Goal: Information Seeking & Learning: Learn about a topic

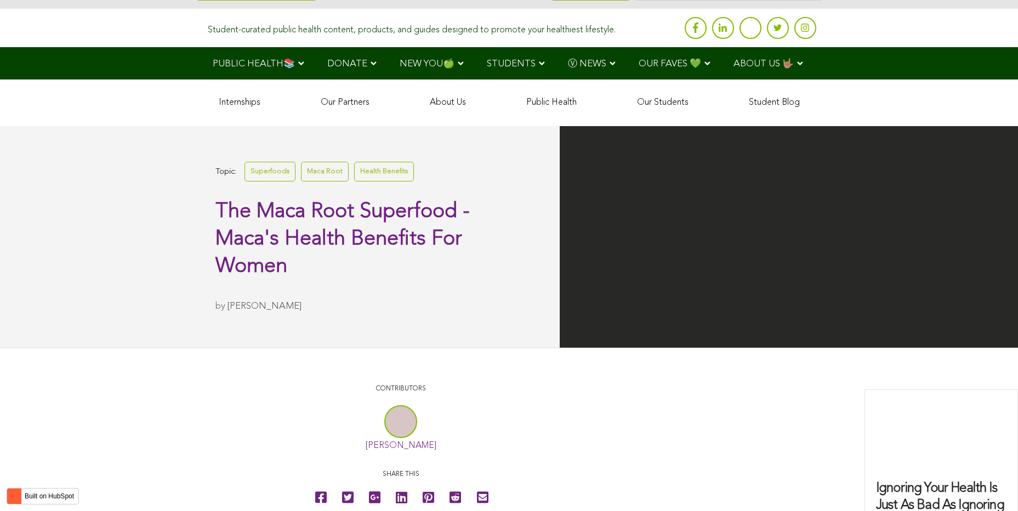
scroll to position [2034, 0]
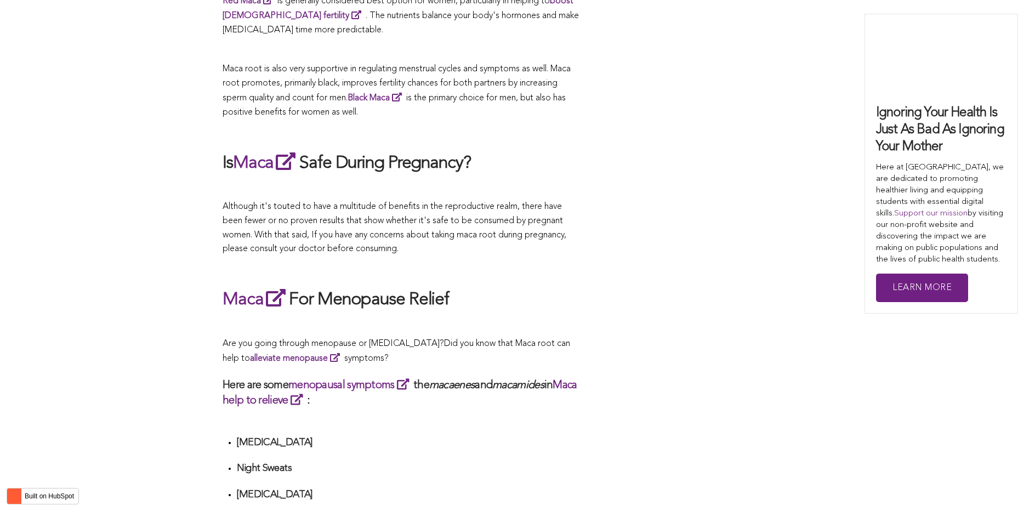
click at [520, 262] on p at bounding box center [400, 269] width 356 height 14
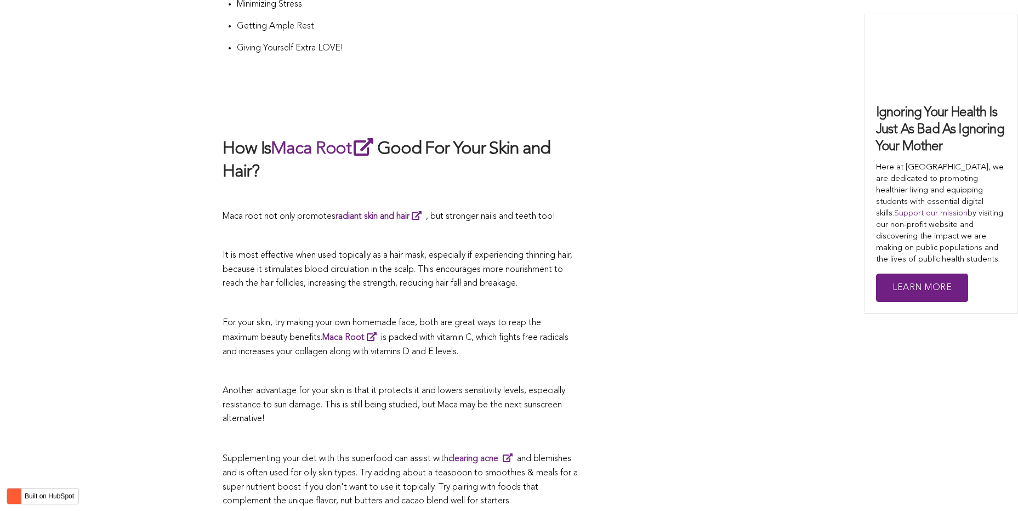
scroll to position [3294, 0]
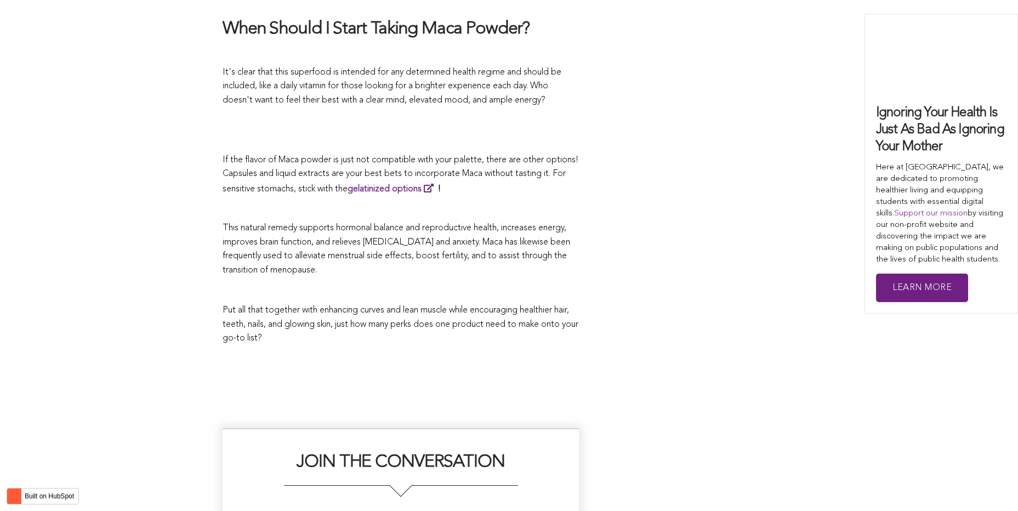
scroll to position [2217, 0]
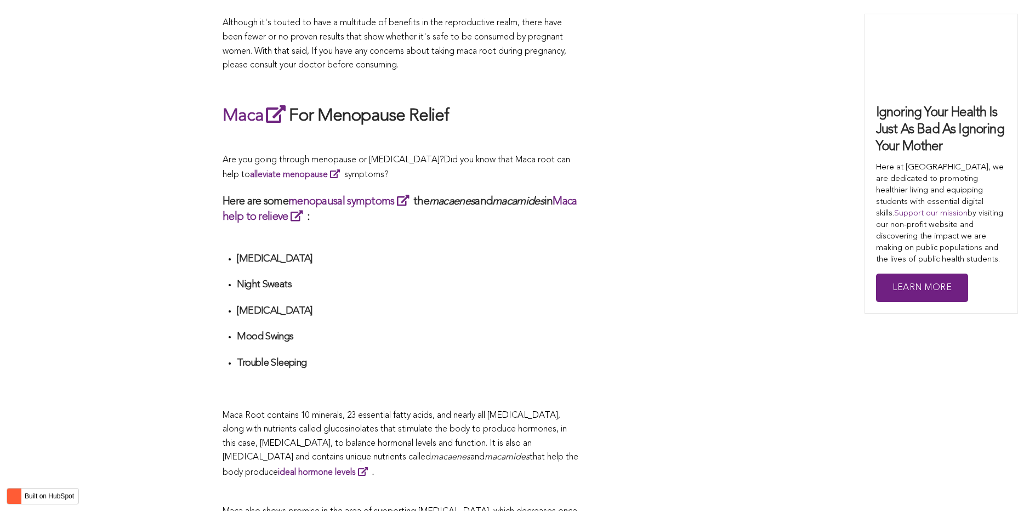
click at [477, 255] on ul "[MEDICAL_DATA] Night Sweats [MEDICAL_DATA] Mood Swings Trouble Sleeping" at bounding box center [408, 324] width 342 height 142
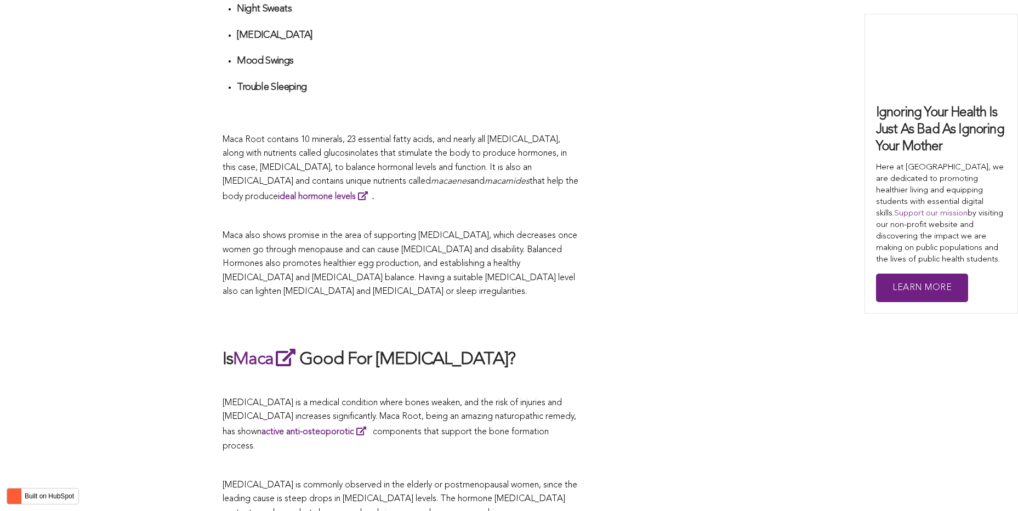
click at [510, 255] on span "Maca also shows promise in the area of supporting [MEDICAL_DATA], which decreas…" at bounding box center [399, 263] width 355 height 65
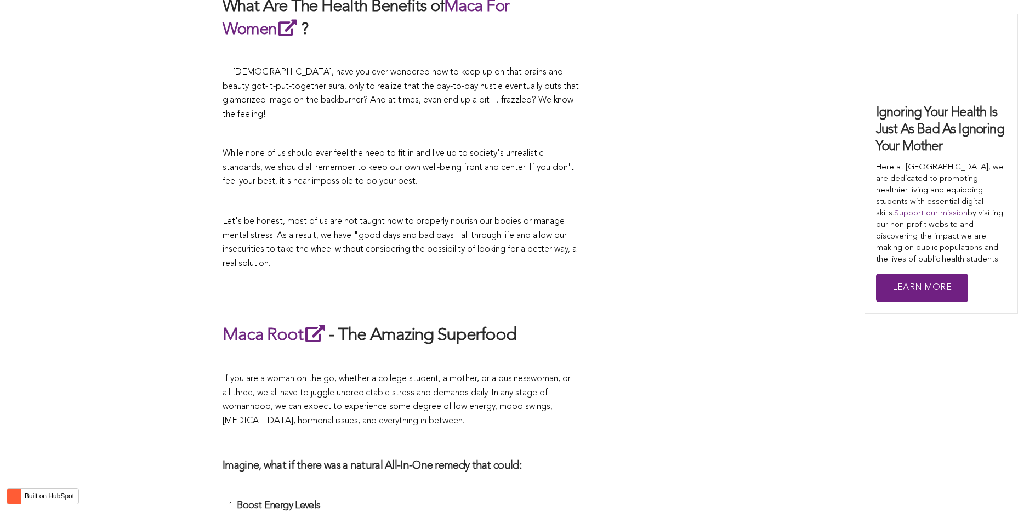
scroll to position [3035, 0]
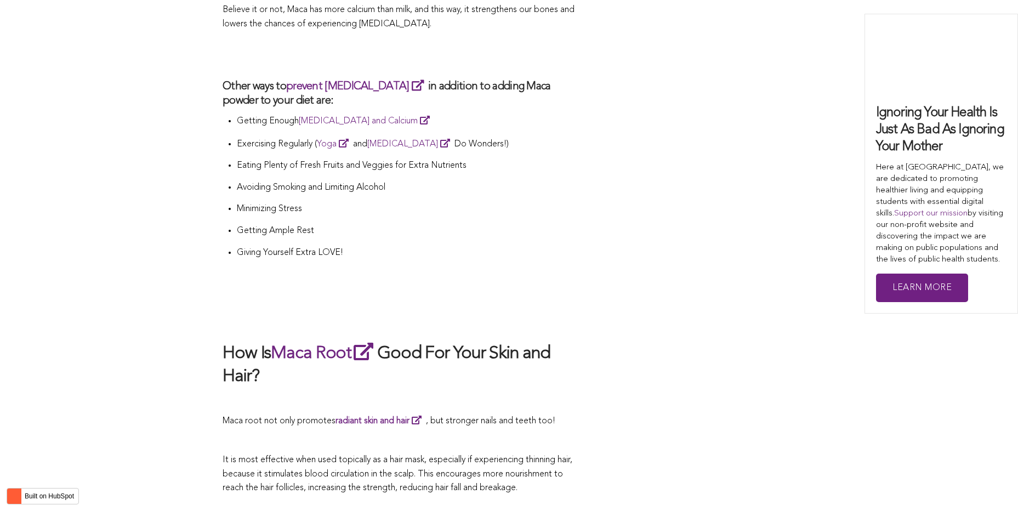
click at [485, 281] on p at bounding box center [400, 288] width 356 height 15
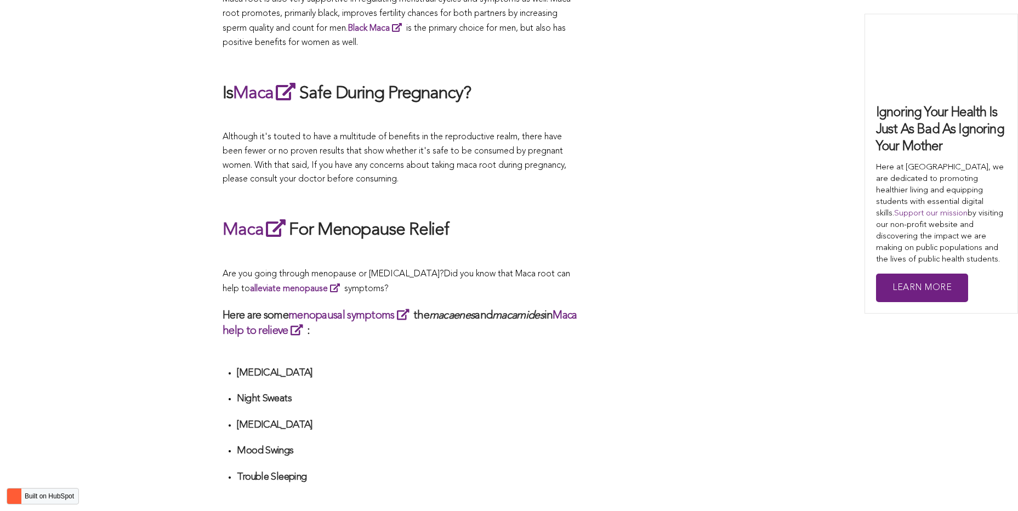
scroll to position [2633, 0]
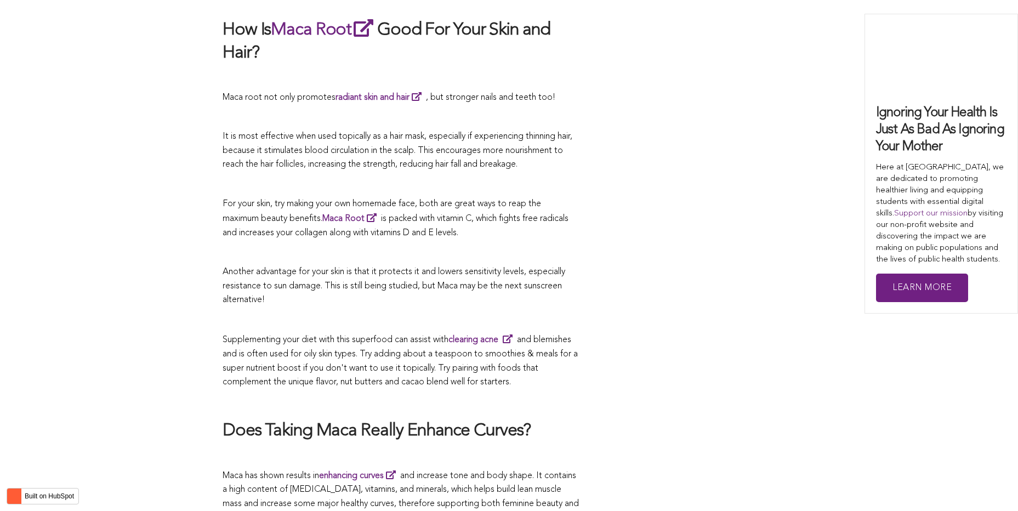
click at [483, 265] on p "Another advantage for your skin is that it protects it and lowers sensitivity l…" at bounding box center [400, 286] width 356 height 42
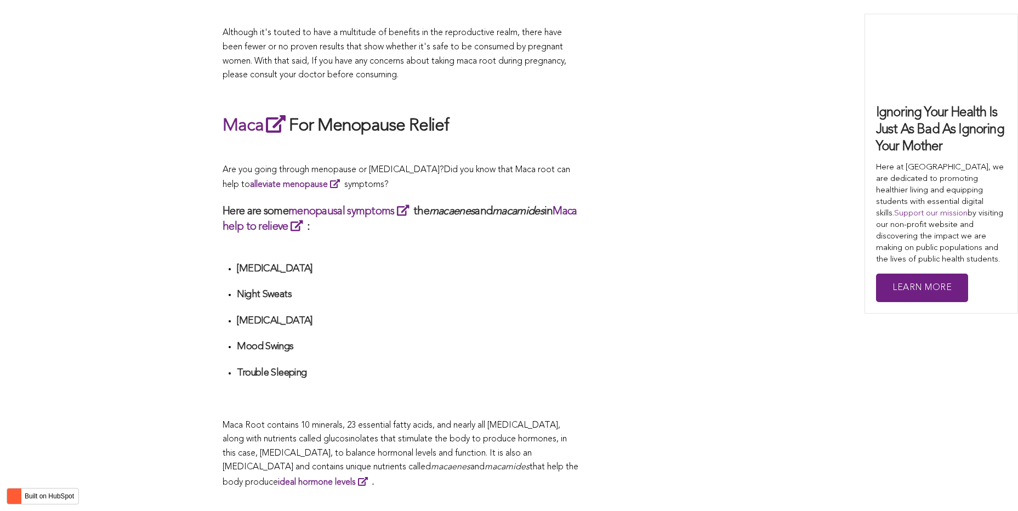
scroll to position [2892, 0]
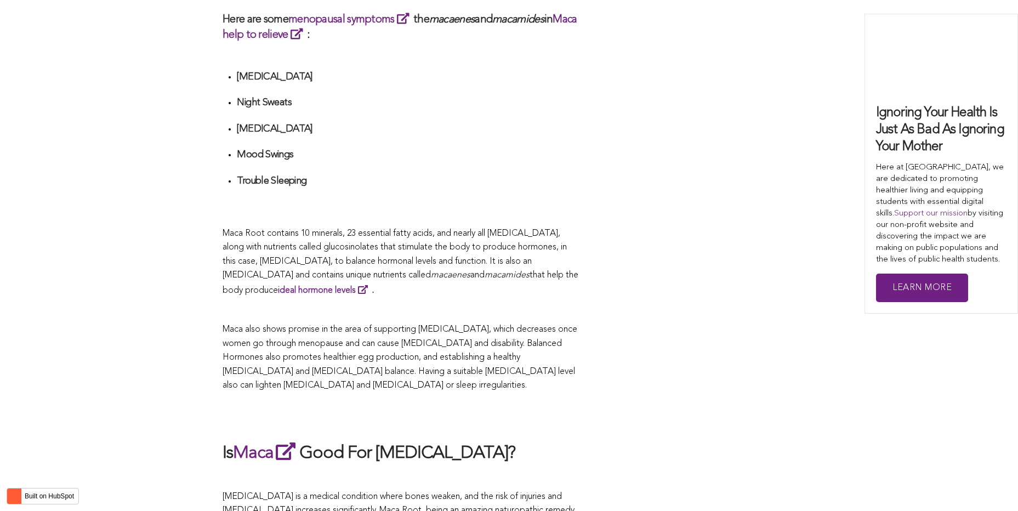
scroll to position [1904, 0]
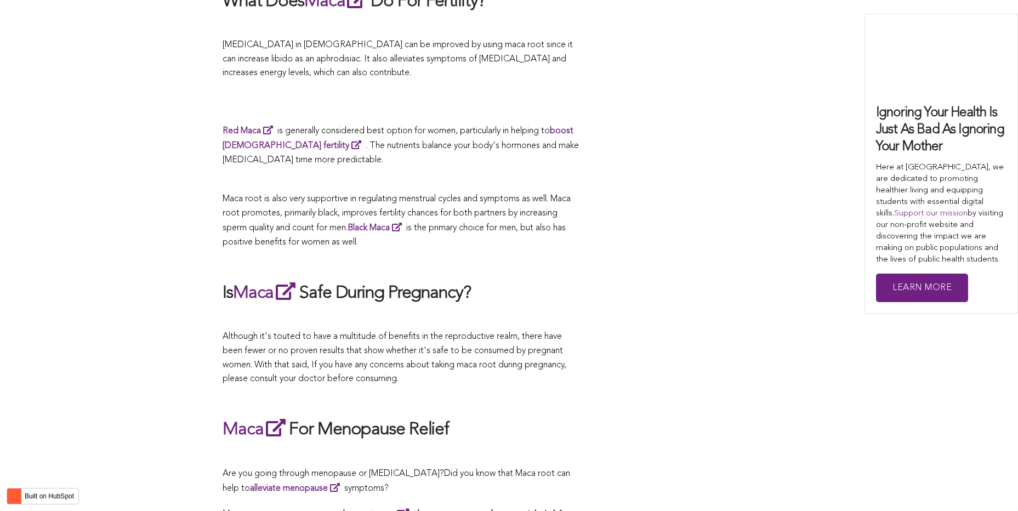
click at [472, 255] on p at bounding box center [400, 262] width 356 height 14
click at [277, 284] on link "Maca" at bounding box center [266, 293] width 66 height 18
